Goal: Navigation & Orientation: Find specific page/section

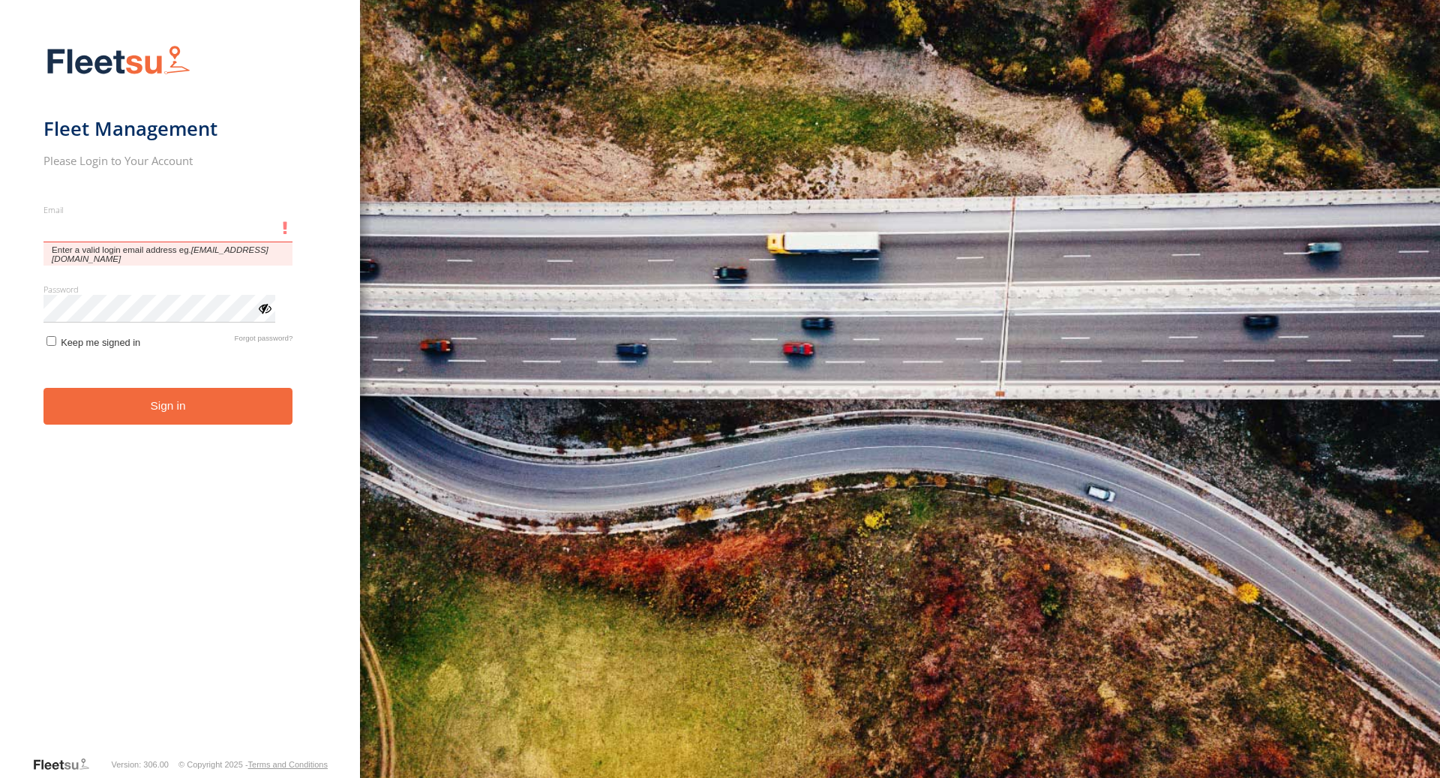
click at [139, 230] on input "Email" at bounding box center [169, 228] width 250 height 27
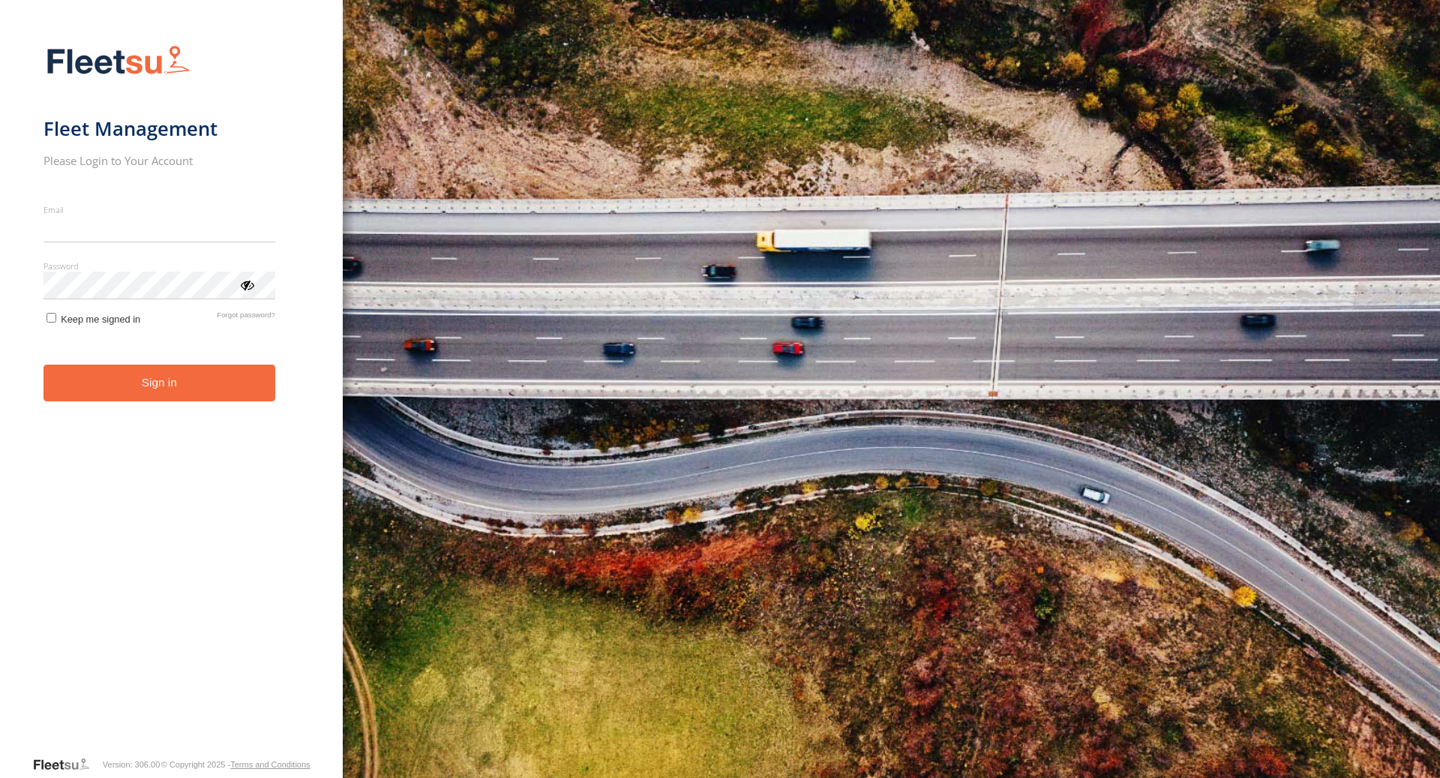
type input "**********"
click at [189, 387] on button "Sign in" at bounding box center [160, 383] width 232 height 37
click at [249, 289] on div "ViewPassword" at bounding box center [246, 284] width 15 height 15
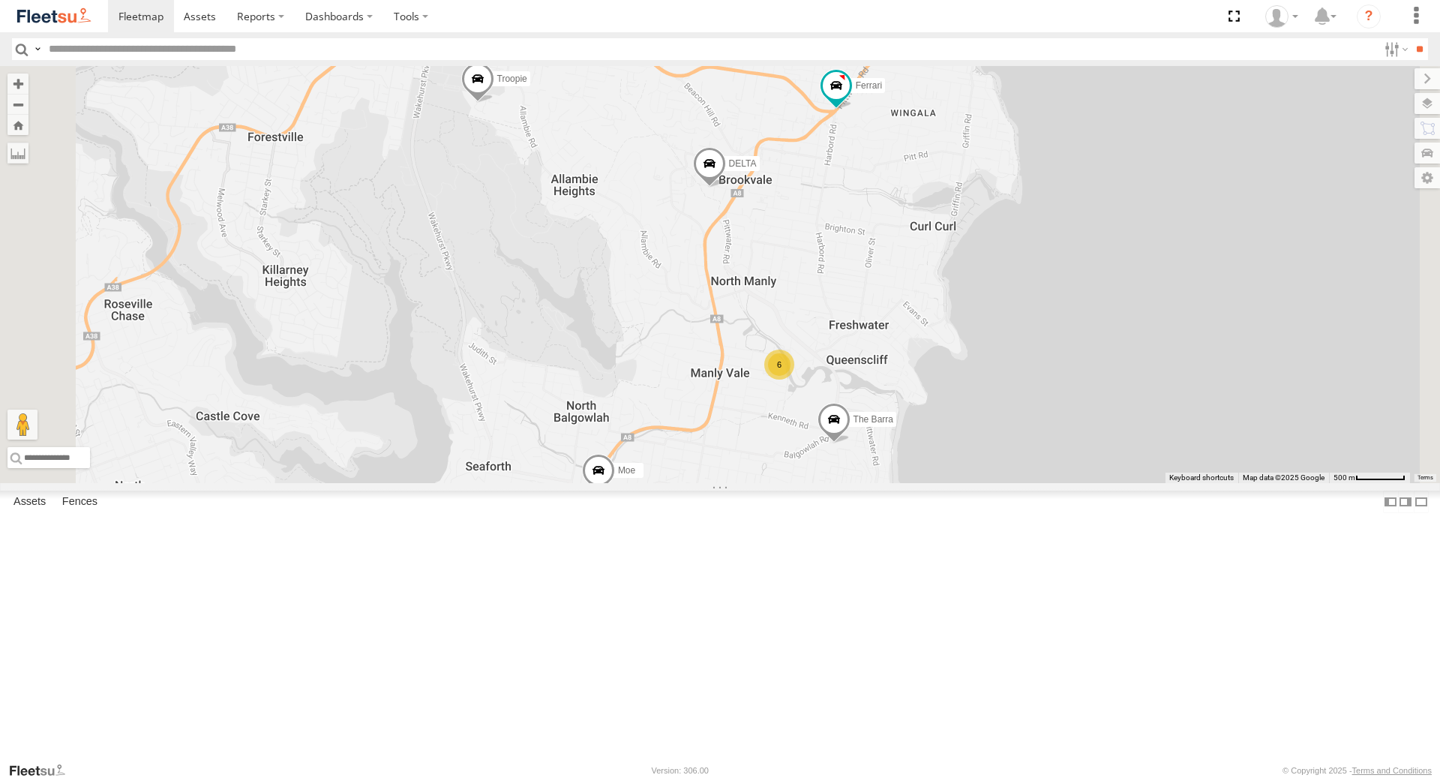
drag, startPoint x: 1069, startPoint y: 508, endPoint x: 1032, endPoint y: 601, distance: 100.0
click at [1032, 483] on div "6 Blue DELTA Ferrari Troopie Bin Diesel The Fridge The Frog The Barra Moe" at bounding box center [720, 274] width 1440 height 417
click at [941, 483] on div "6 Blue DELTA Ferrari Troopie Bin Diesel The Fridge The Frog The Barra Moe" at bounding box center [720, 274] width 1440 height 417
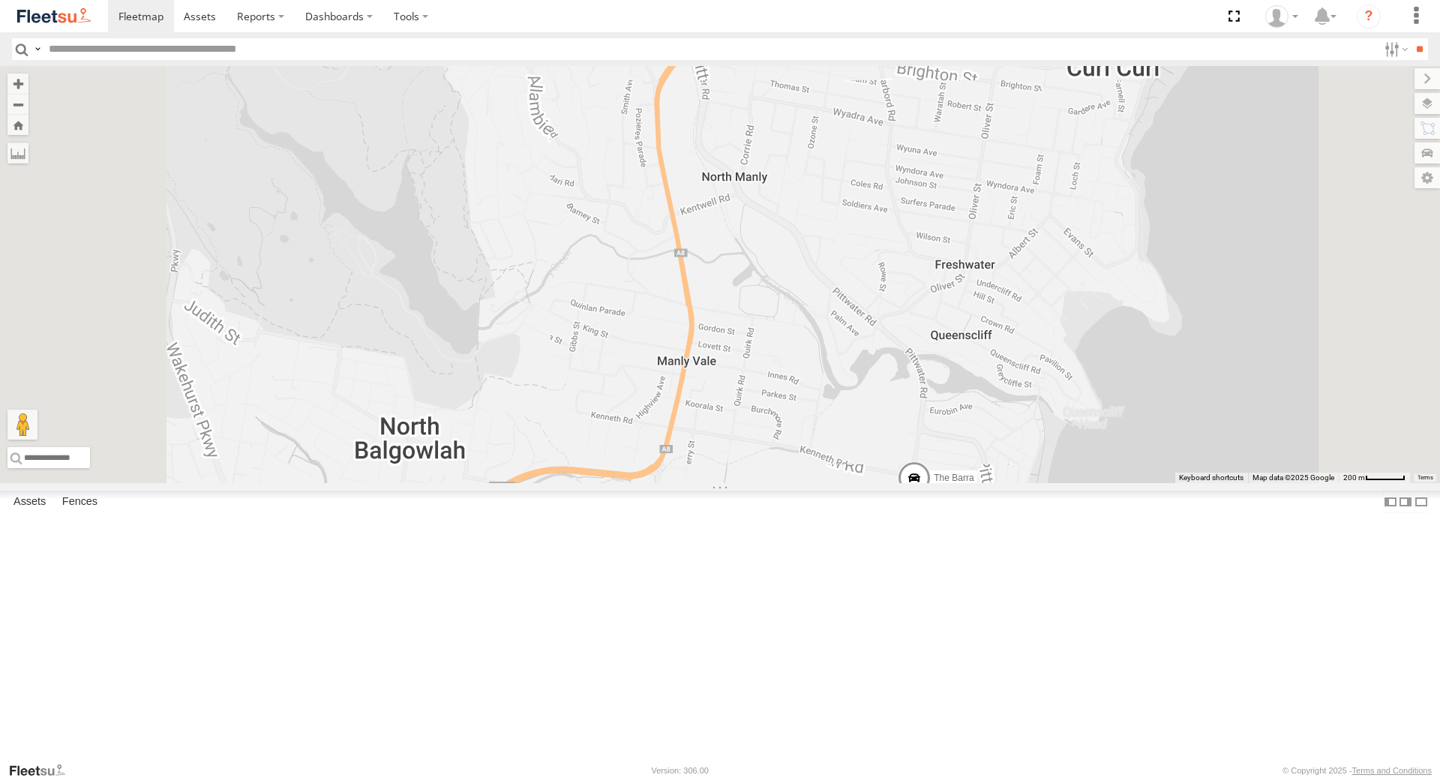
click at [941, 483] on div "Blue DELTA Ferrari Troopie Bin Diesel The Fridge The Frog The Barra Moe" at bounding box center [720, 274] width 1440 height 417
click at [941, 483] on div "Blue DELTA Ferrari Troopie Bin Diesel The Fridge The Frog The Barra Moe 3 3" at bounding box center [720, 274] width 1440 height 417
click at [958, 483] on div "Blue DELTA Ferrari Troopie Bin Diesel The Fridge The Frog The Barra Moe 3 3" at bounding box center [720, 274] width 1440 height 417
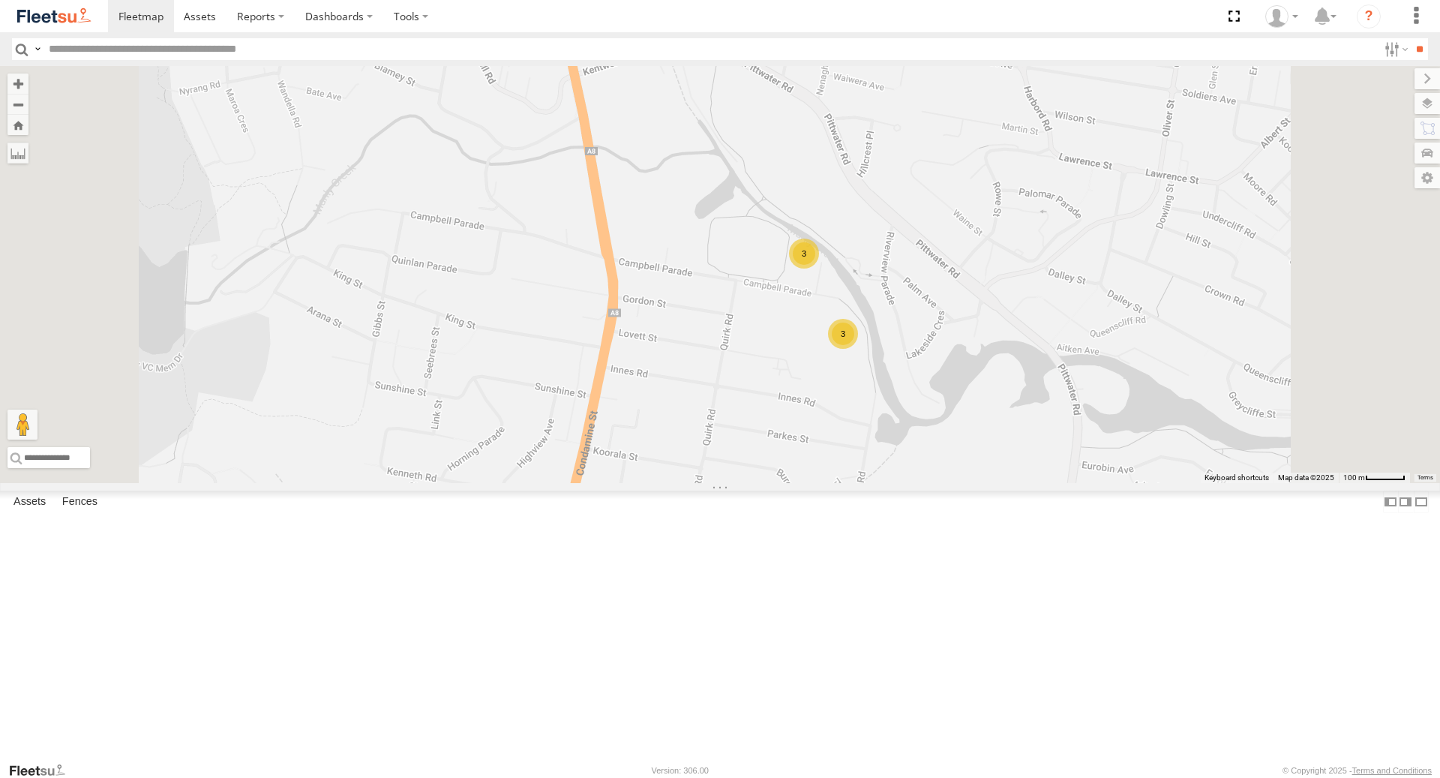
click at [968, 416] on div "Blue DELTA Ferrari Troopie Bin Diesel The Fridge The Frog The Barra Moe 3 3" at bounding box center [720, 274] width 1440 height 417
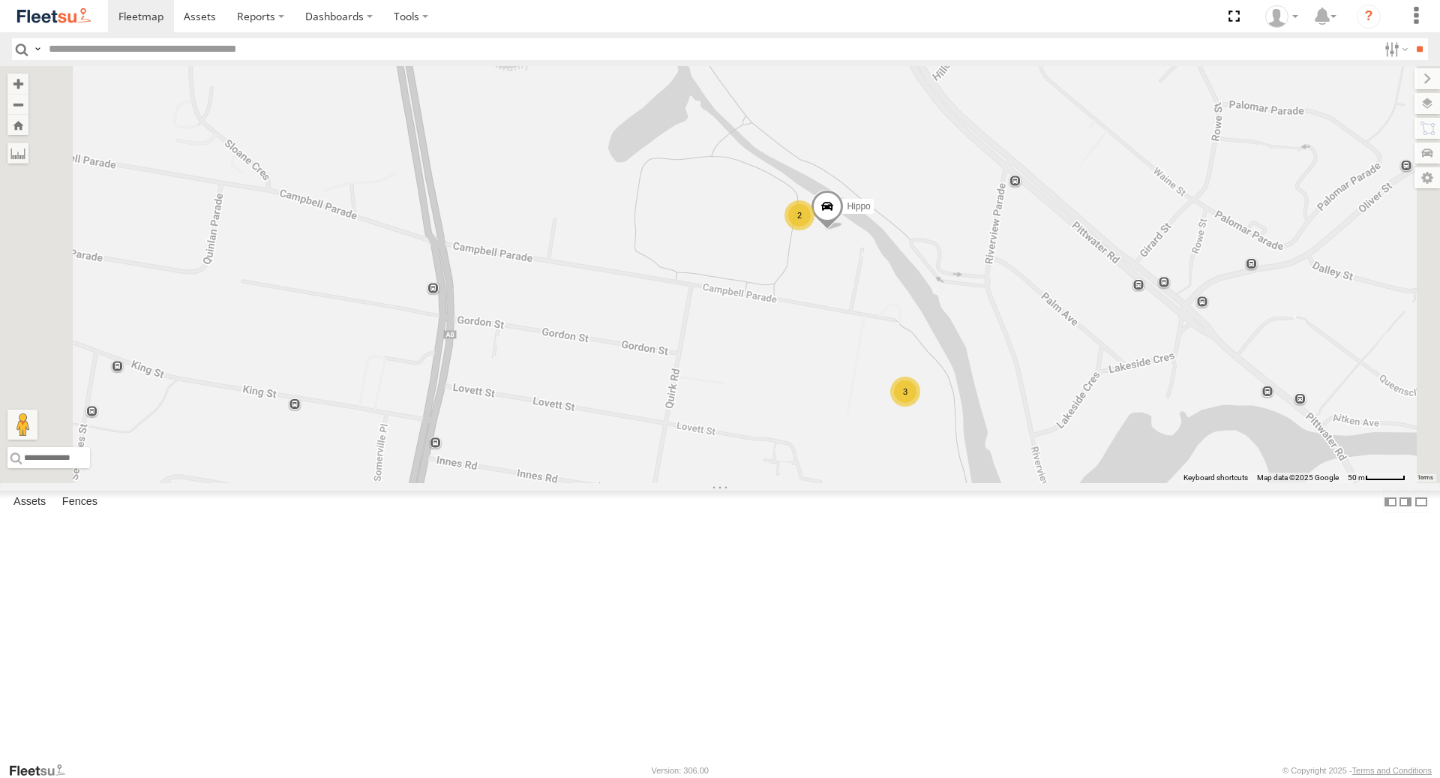
click at [970, 383] on div "Blue DELTA Ferrari Troopie Bin Diesel The Fridge The Frog The Barra Moe 3 Hippo…" at bounding box center [720, 274] width 1440 height 417
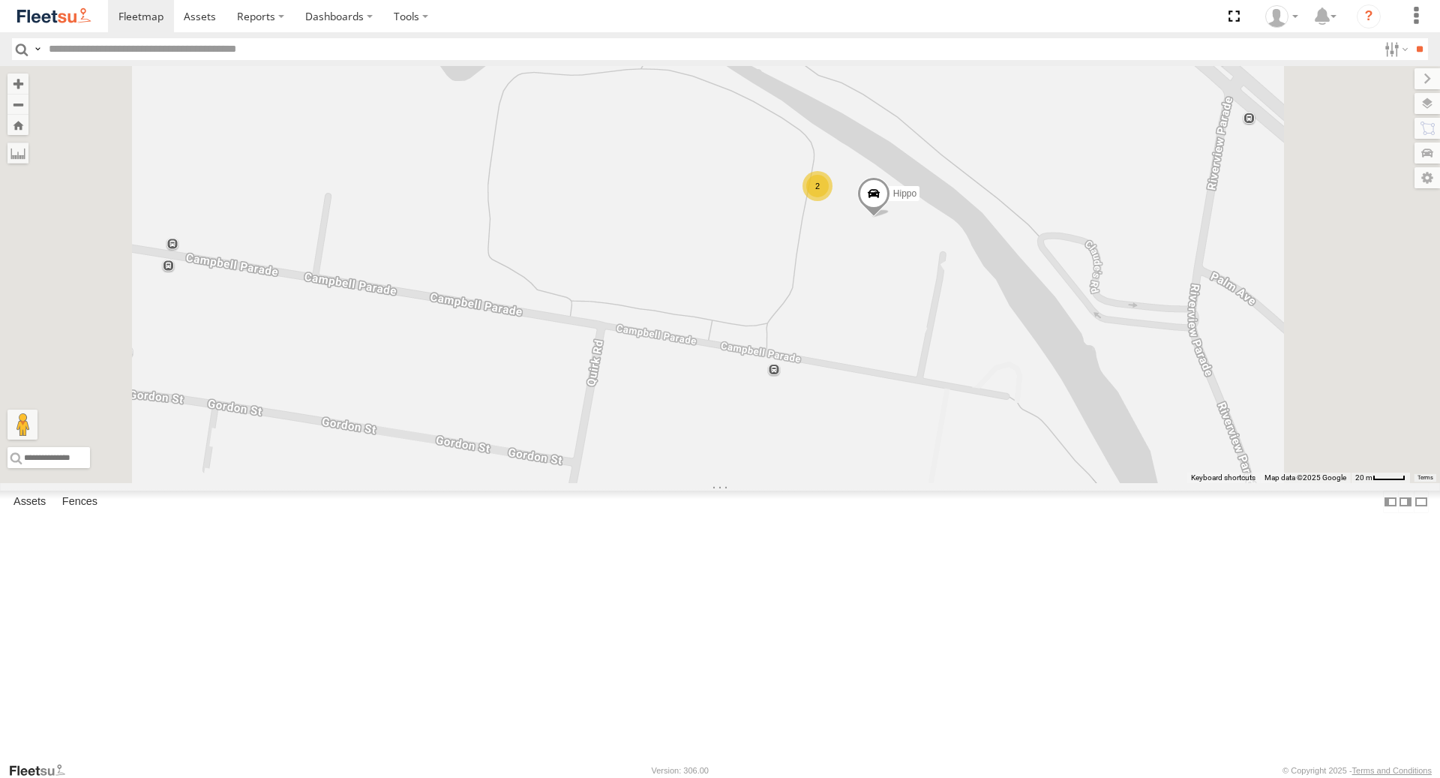
click at [975, 360] on div "Blue DELTA Ferrari Troopie Bin Diesel The Fridge The Frog The Barra Moe Hippo G…" at bounding box center [720, 274] width 1440 height 417
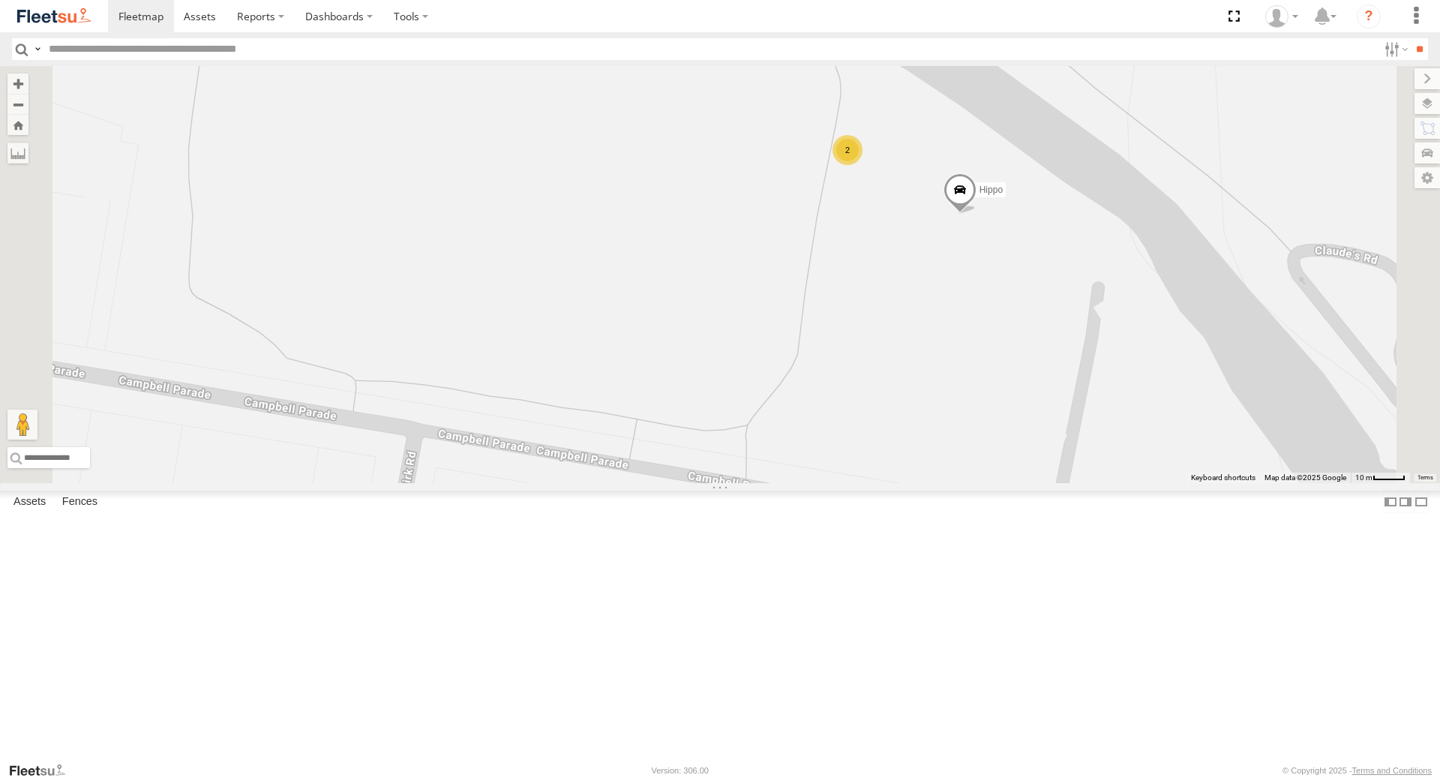
click at [997, 323] on div "Blue DELTA Ferrari Troopie Bin Diesel The Fridge The Frog The Barra Moe Hippo G…" at bounding box center [720, 274] width 1440 height 417
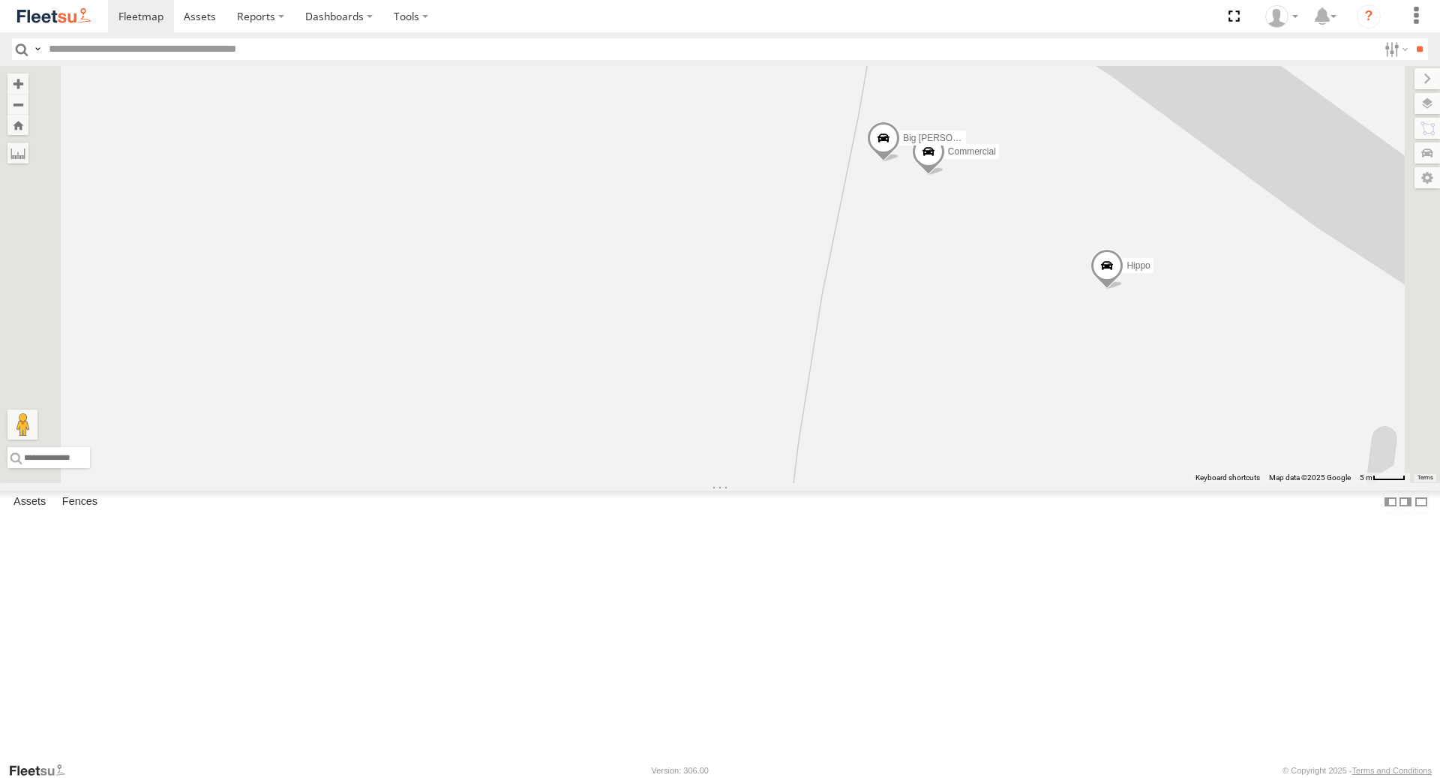
drag, startPoint x: 1016, startPoint y: 292, endPoint x: 1011, endPoint y: 340, distance: 48.2
click at [1013, 340] on div "Blue DELTA Ferrari Troopie Bin Diesel The Fridge The Frog The Barra Moe Hippo G…" at bounding box center [720, 274] width 1440 height 417
click at [900, 163] on span at bounding box center [883, 142] width 33 height 41
click at [974, 146] on link at bounding box center [966, 140] width 16 height 11
